Goal: Find specific page/section: Find specific page/section

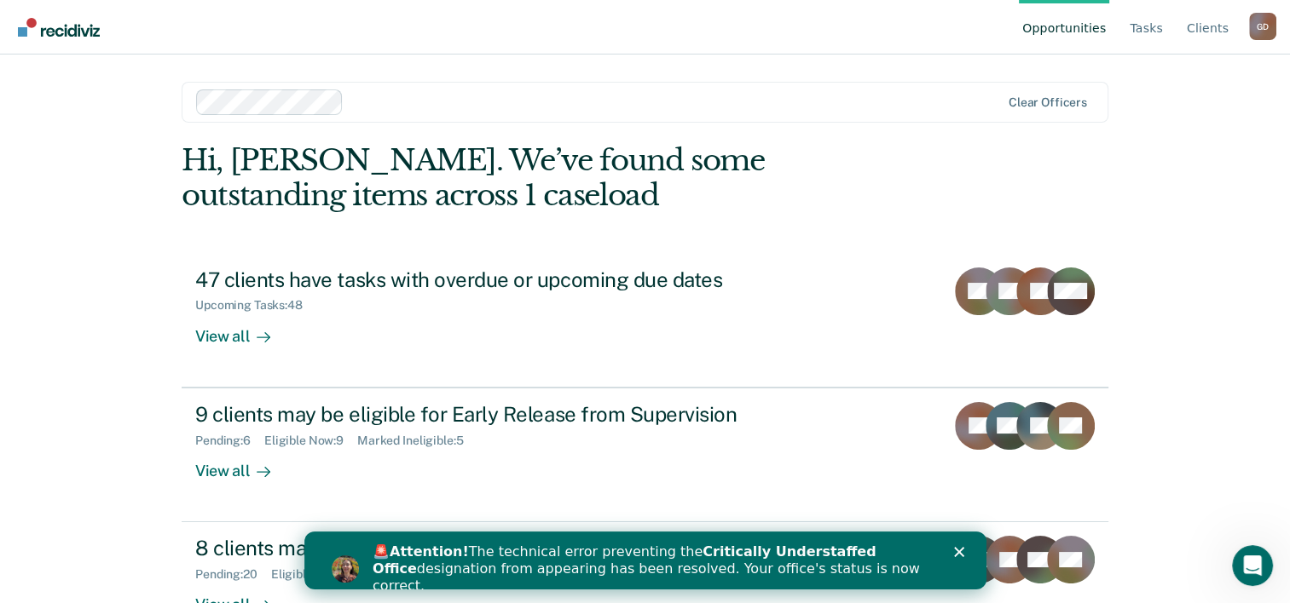
scroll to position [52, 0]
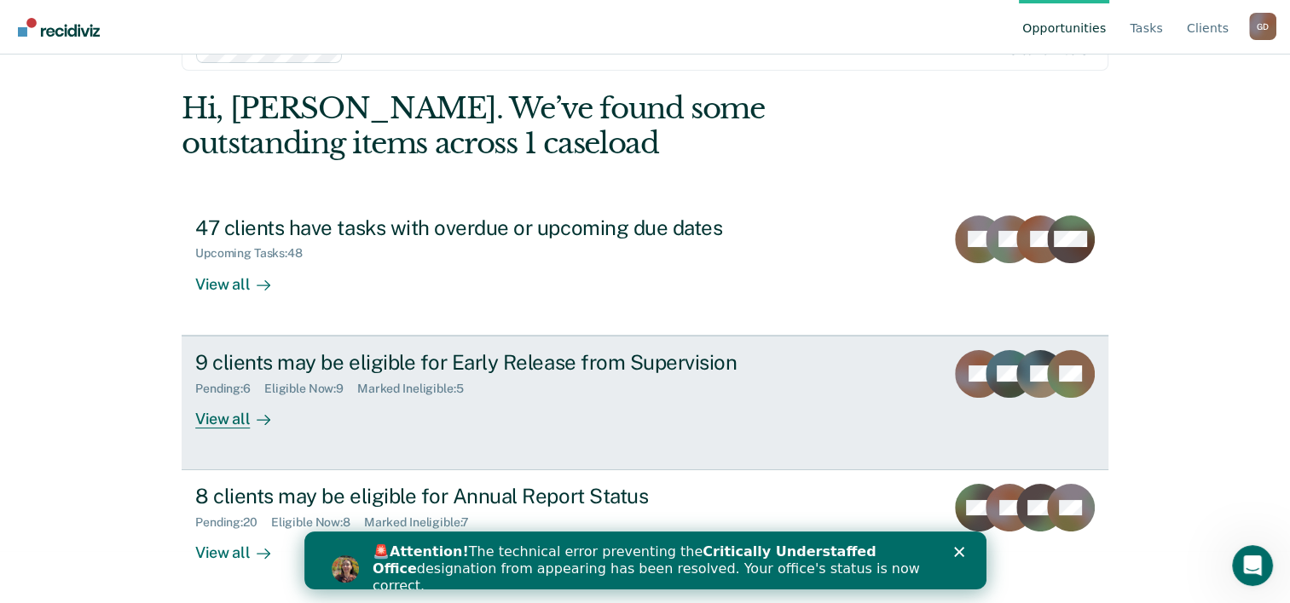
click at [228, 420] on div "View all" at bounding box center [242, 411] width 95 height 33
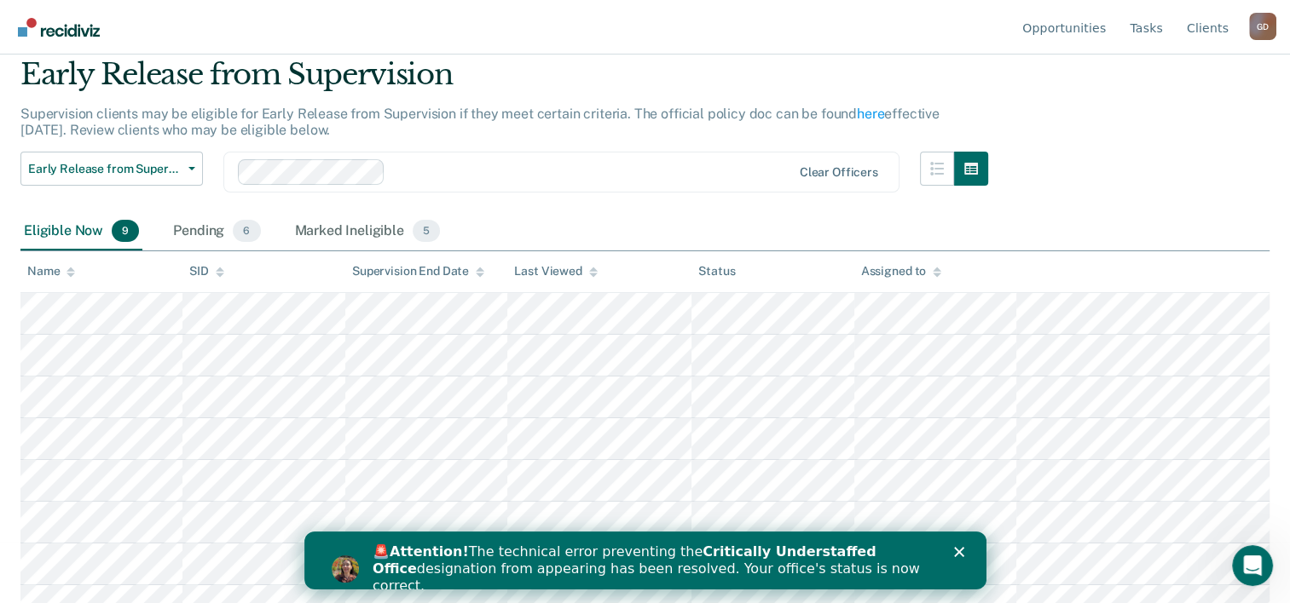
scroll to position [124, 0]
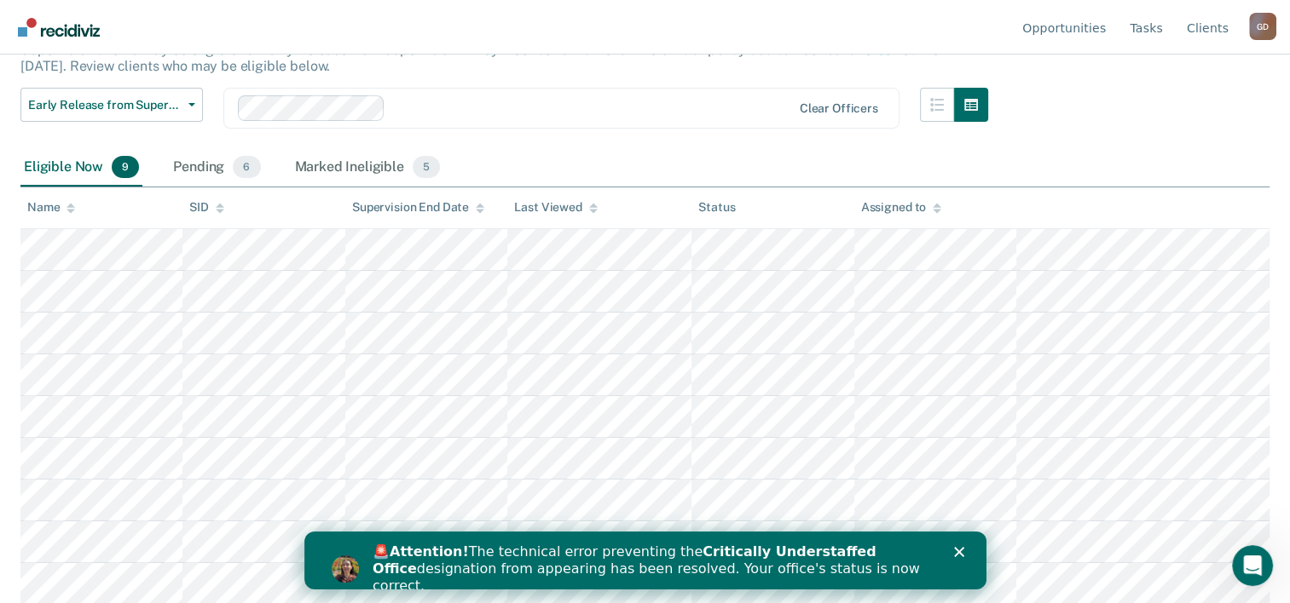
click at [966, 549] on div "Close" at bounding box center [961, 552] width 17 height 10
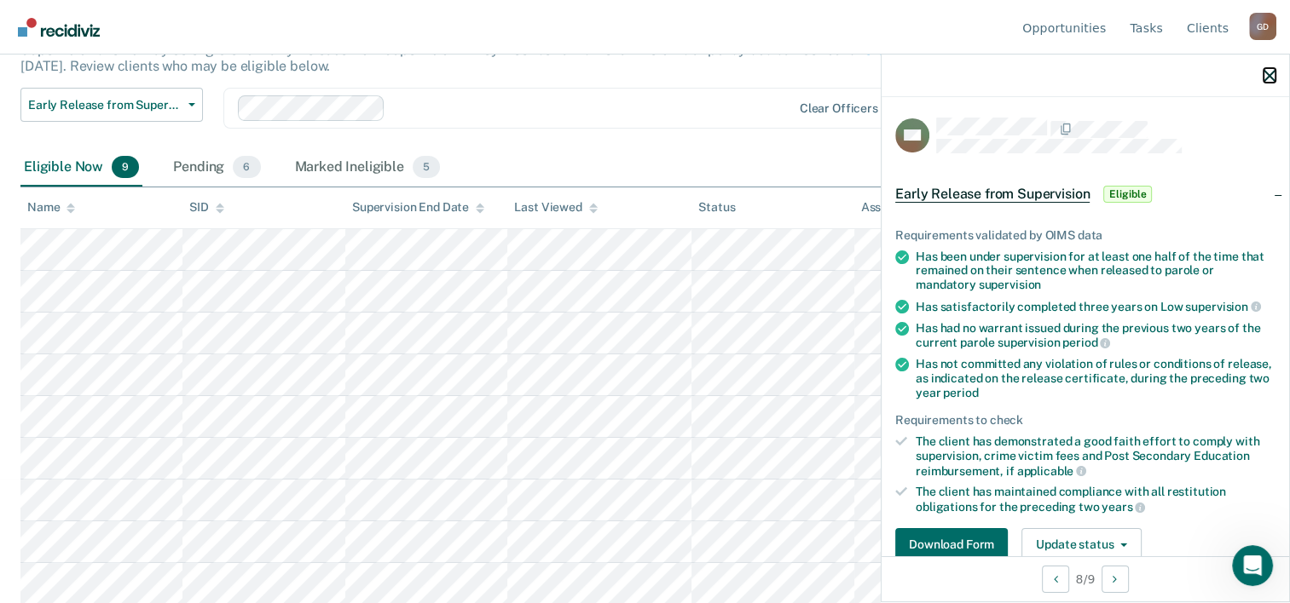
click at [1274, 72] on icon "button" at bounding box center [1269, 76] width 12 height 12
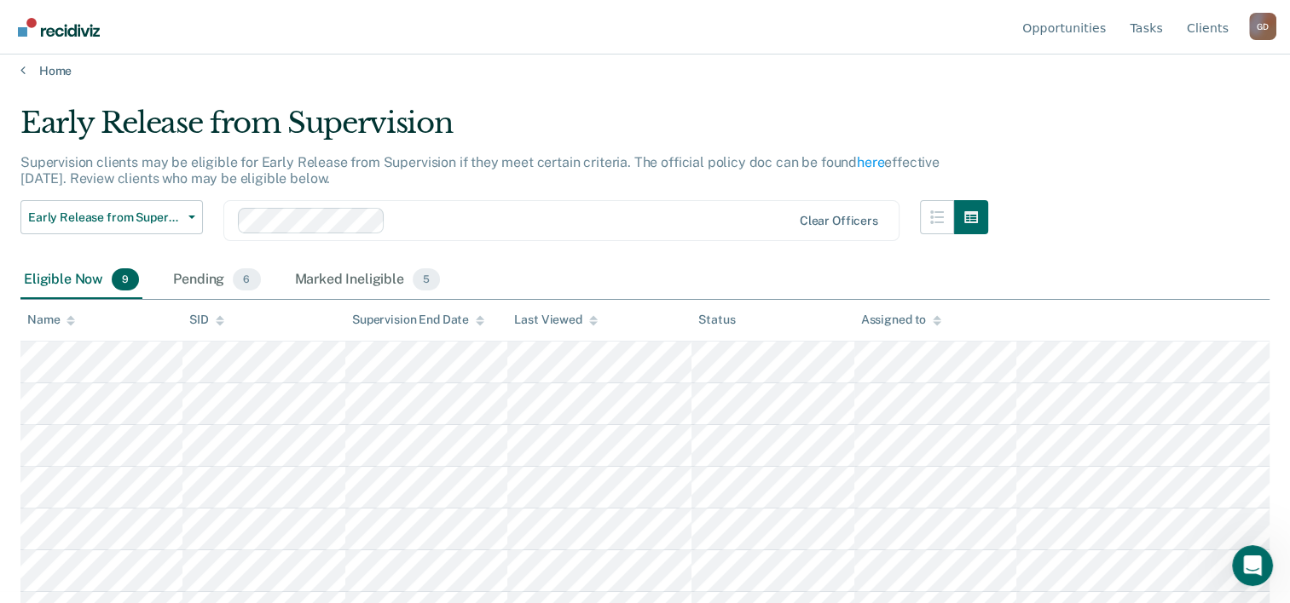
scroll to position [0, 0]
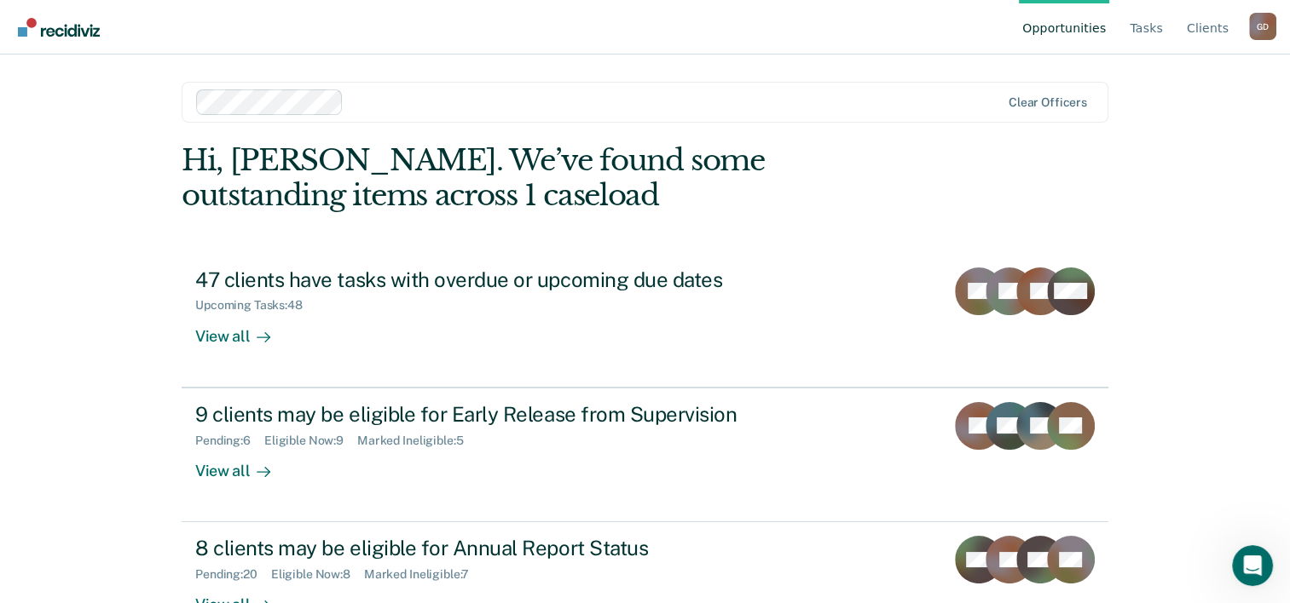
scroll to position [52, 0]
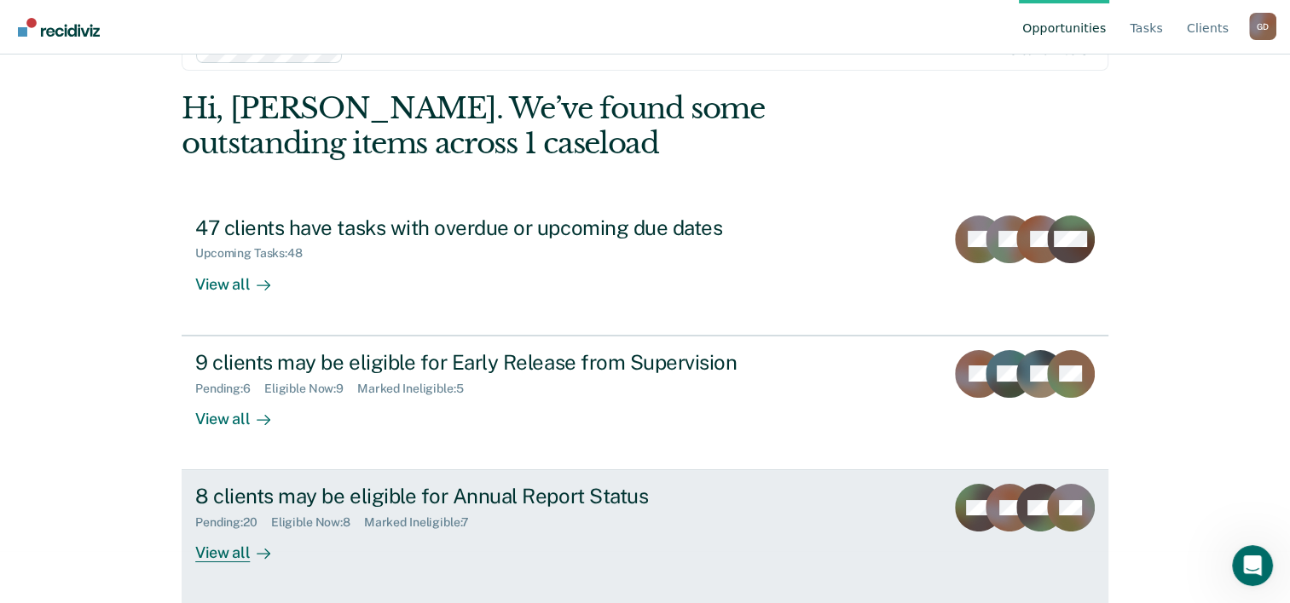
click at [230, 552] on div "View all" at bounding box center [242, 546] width 95 height 33
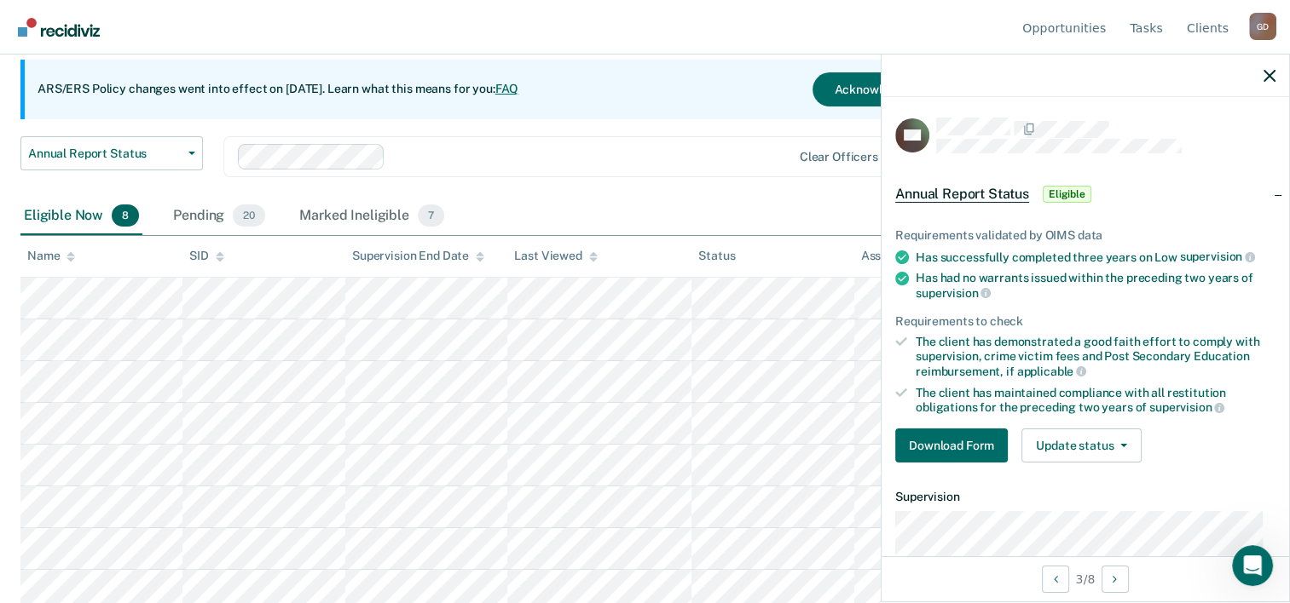
scroll to position [159, 0]
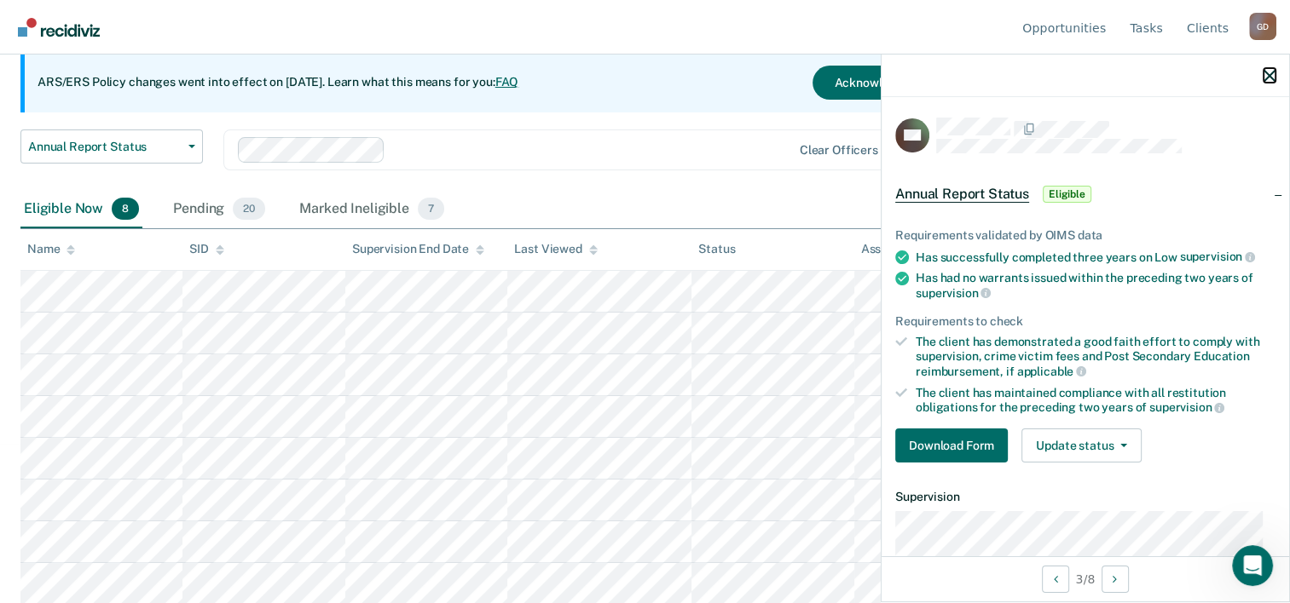
click at [1268, 72] on icon "button" at bounding box center [1269, 76] width 12 height 12
